Goal: Task Accomplishment & Management: Use online tool/utility

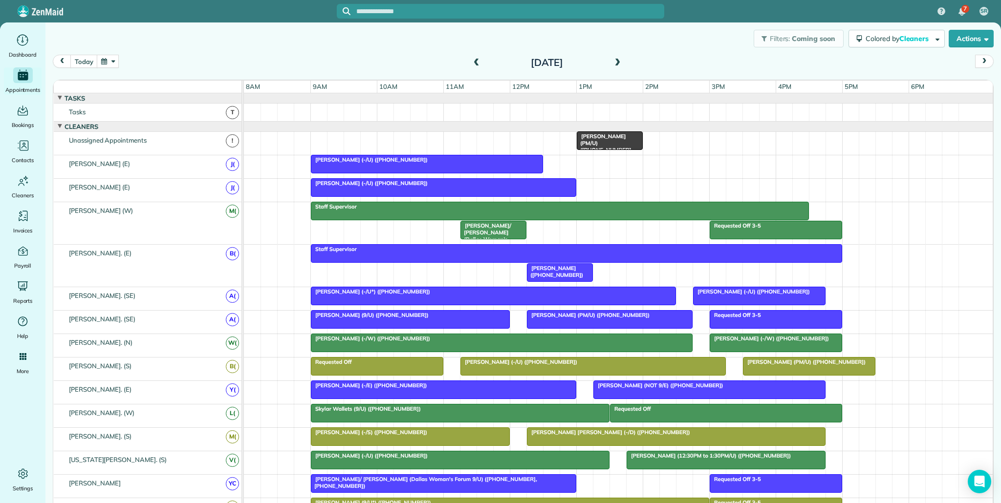
scroll to position [444, 0]
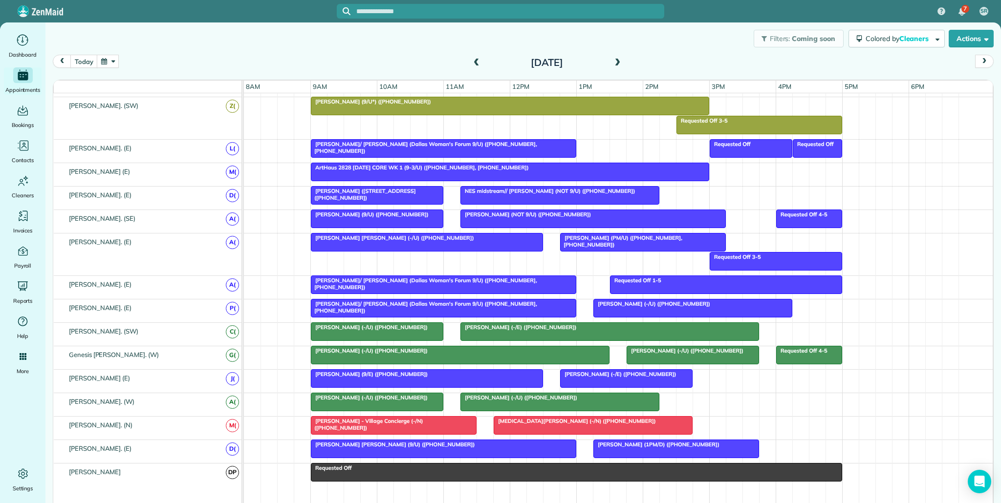
click at [615, 61] on span at bounding box center [617, 63] width 11 height 9
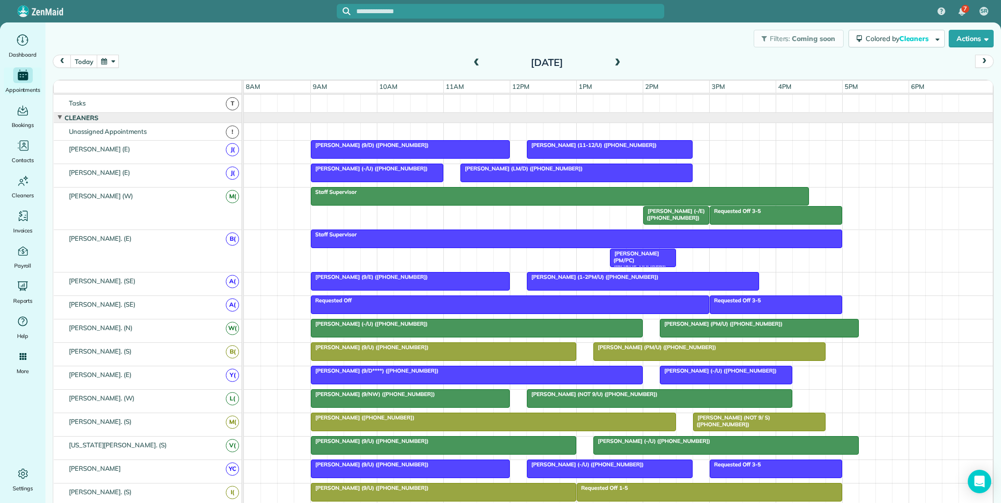
scroll to position [0, 0]
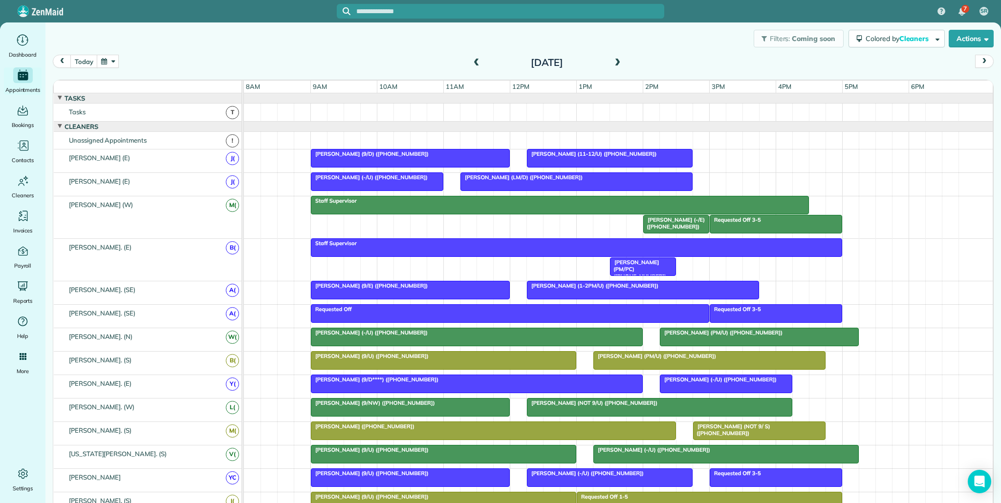
click at [618, 63] on span at bounding box center [617, 63] width 11 height 9
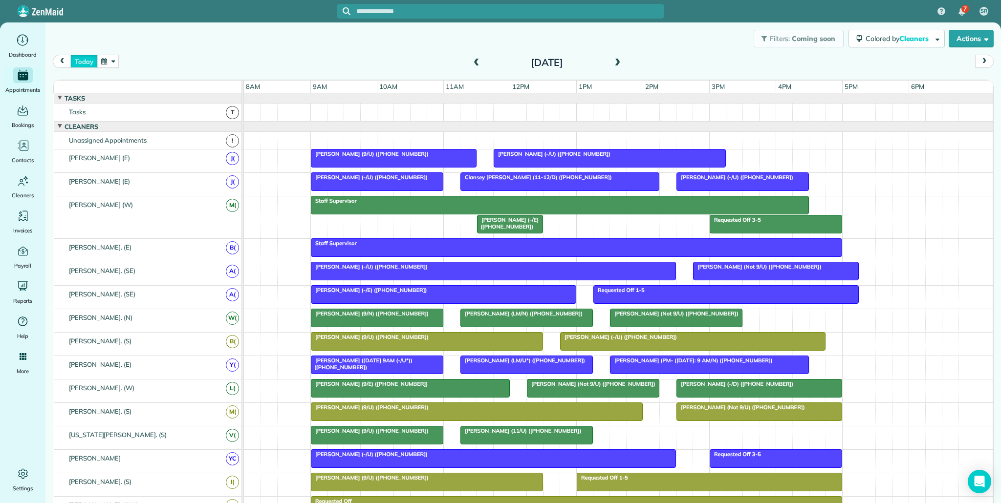
click at [81, 64] on button "today" at bounding box center [83, 61] width 27 height 13
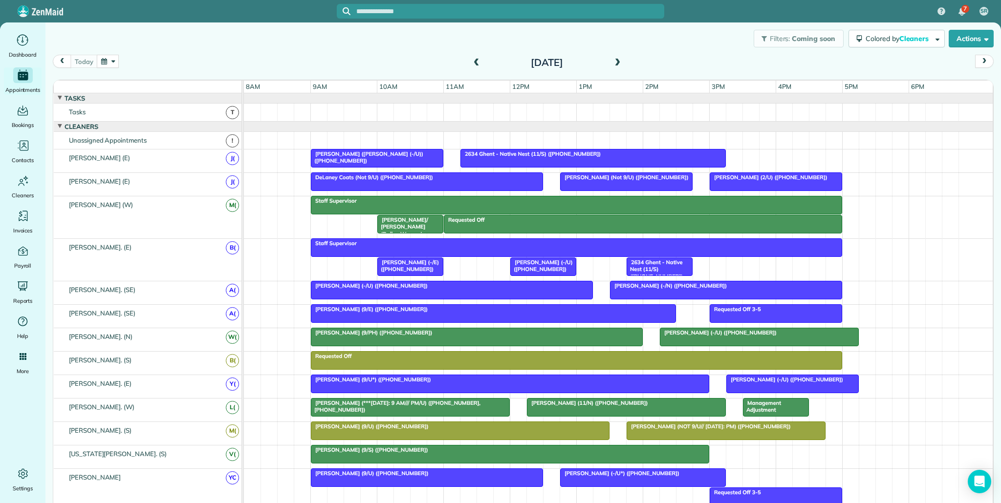
click at [619, 60] on span at bounding box center [617, 63] width 11 height 9
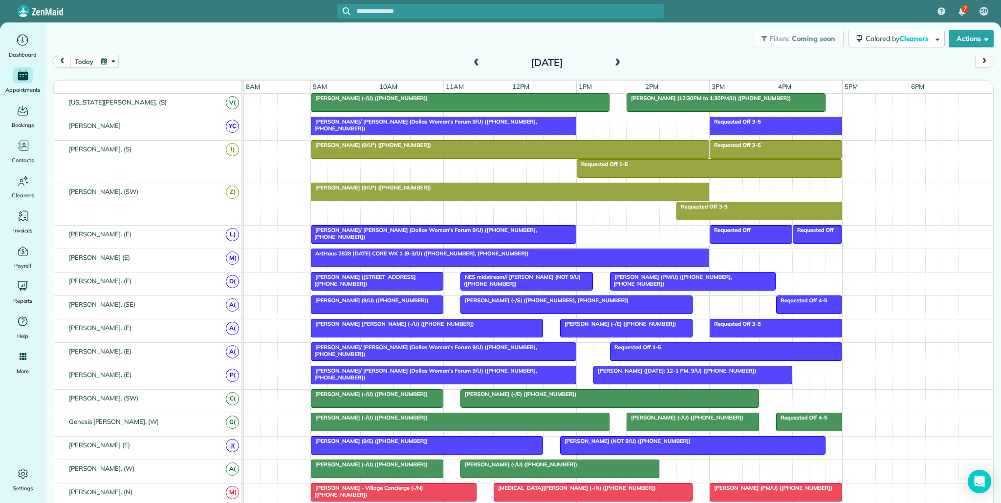
click at [618, 64] on span at bounding box center [617, 63] width 11 height 9
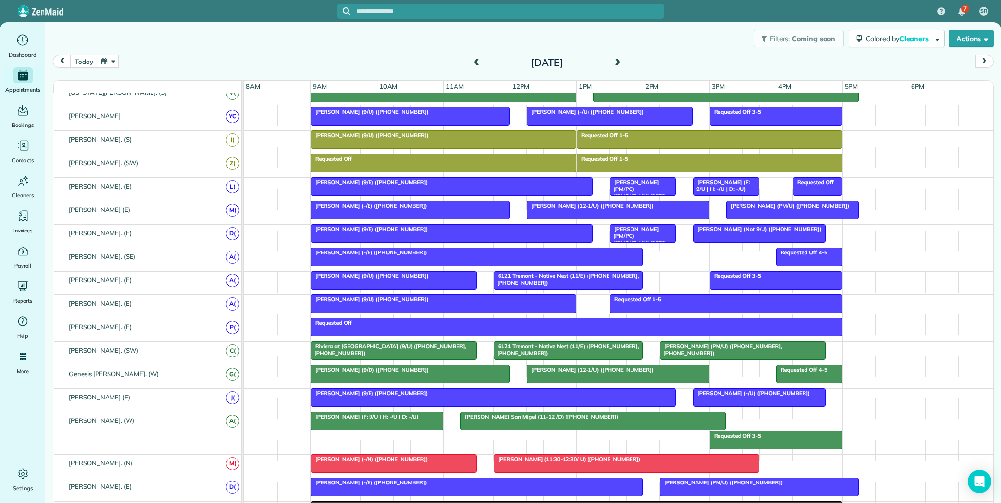
scroll to position [361, 0]
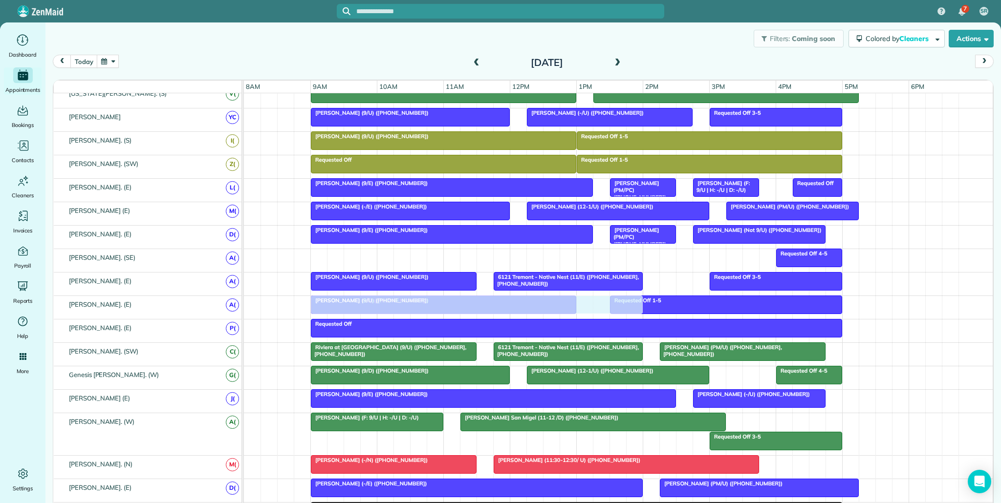
drag, startPoint x: 380, startPoint y: 254, endPoint x: 386, endPoint y: 300, distance: 46.8
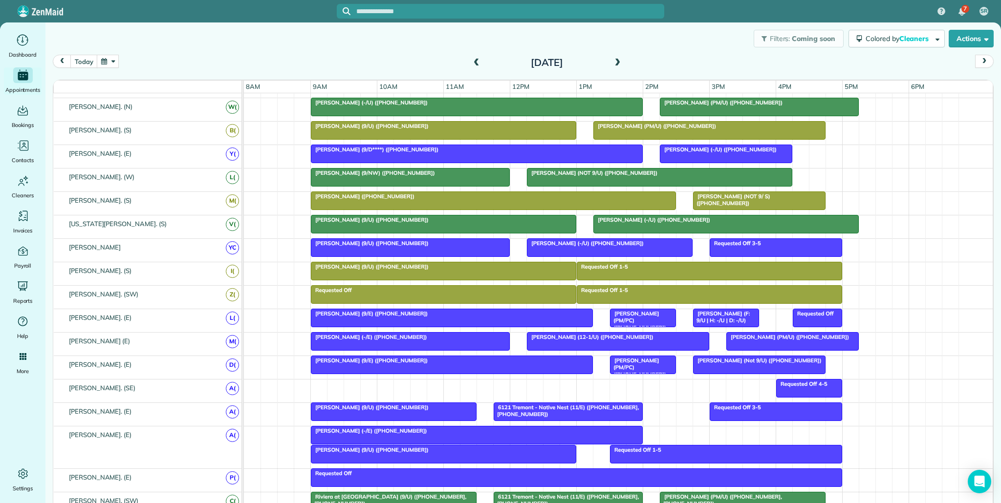
scroll to position [224, 0]
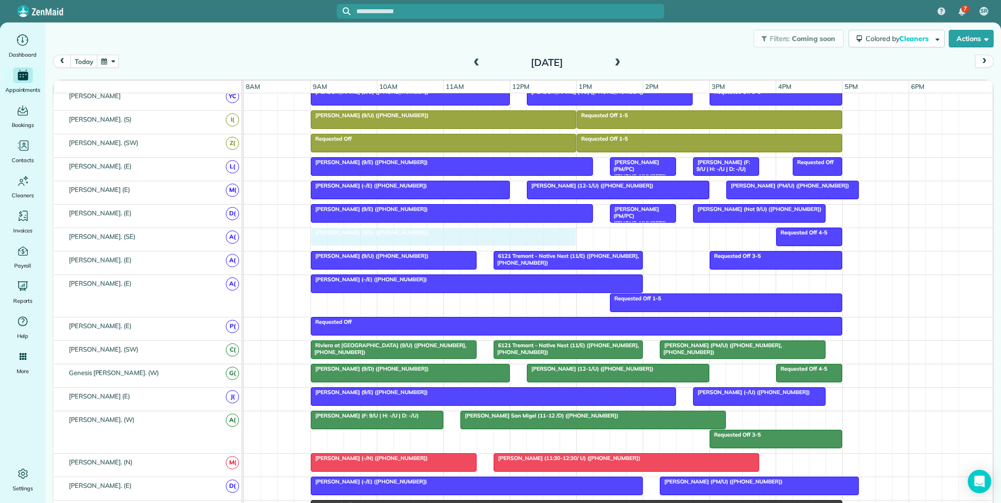
drag, startPoint x: 350, startPoint y: 304, endPoint x: 351, endPoint y: 239, distance: 65.0
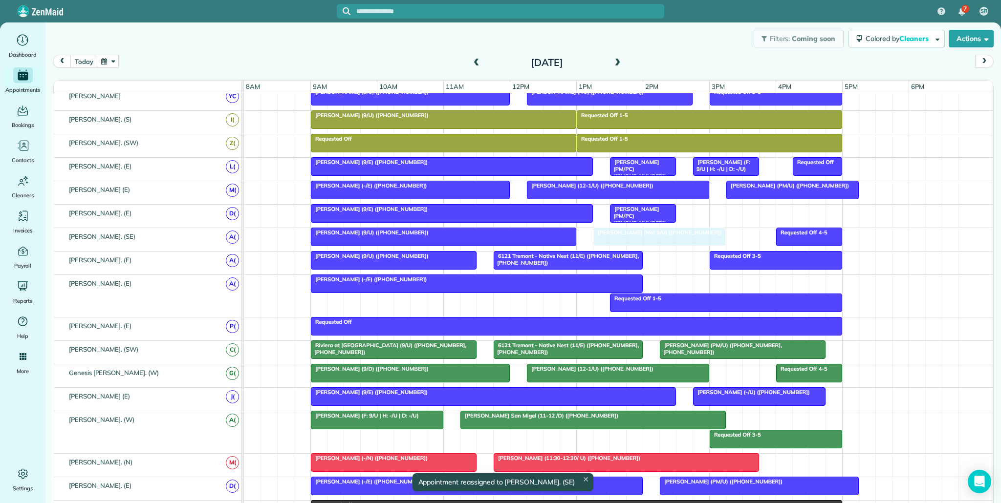
drag, startPoint x: 730, startPoint y: 208, endPoint x: 623, endPoint y: 239, distance: 110.9
click at [466, 193] on div at bounding box center [410, 190] width 198 height 18
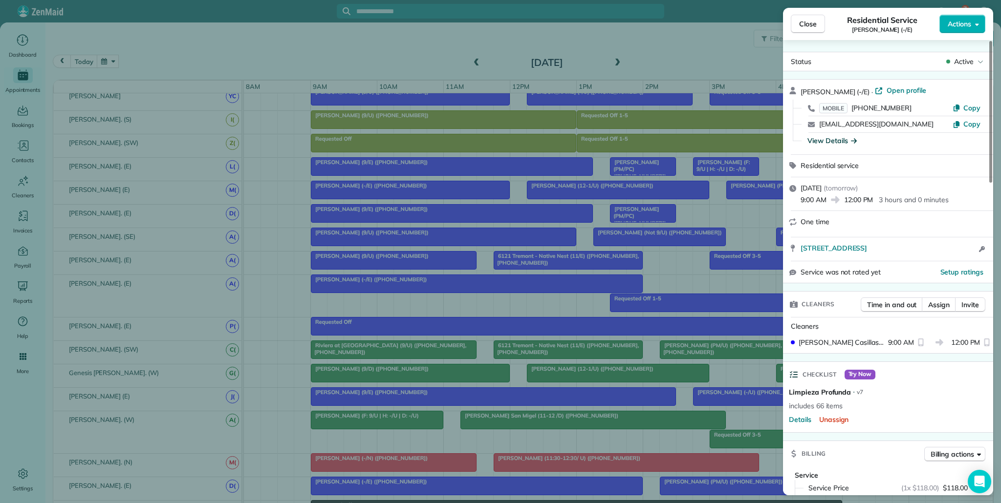
click at [847, 137] on div "View Details" at bounding box center [831, 141] width 49 height 10
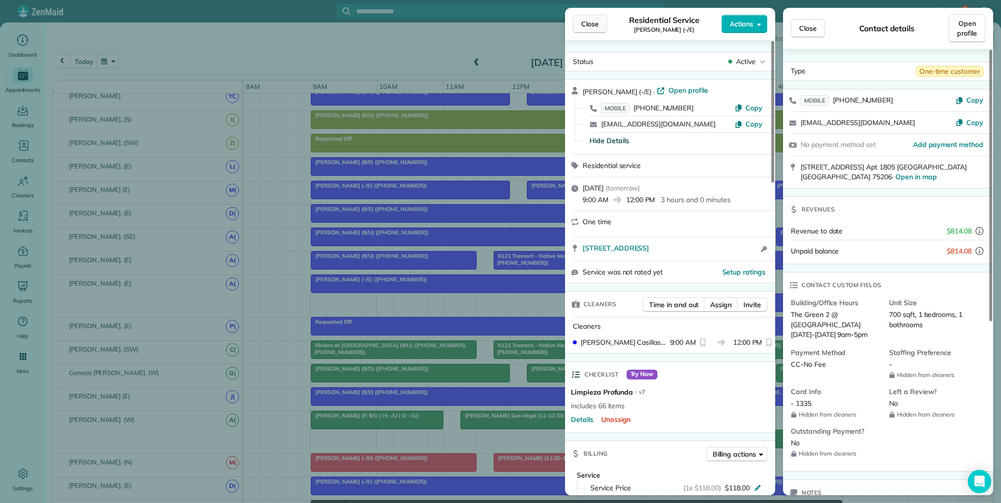
click at [595, 22] on span "Close" at bounding box center [590, 24] width 18 height 10
